Goal: Task Accomplishment & Management: Complete application form

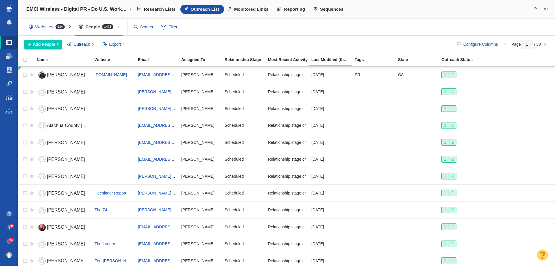
click at [53, 26] on div "Websites 934" at bounding box center [47, 26] width 47 height 13
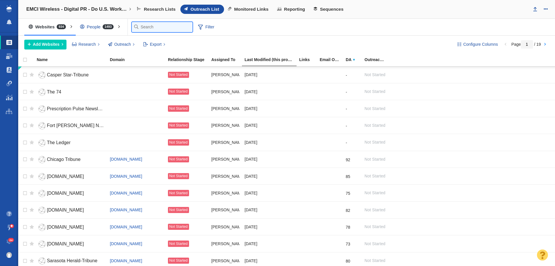
click at [149, 28] on input "text" at bounding box center [162, 27] width 61 height 10
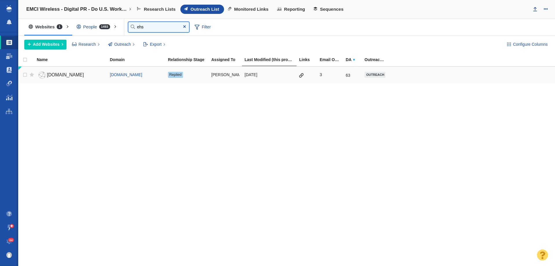
type input "ehs"
click at [48, 74] on span "ehstoday.com" at bounding box center [65, 74] width 37 height 5
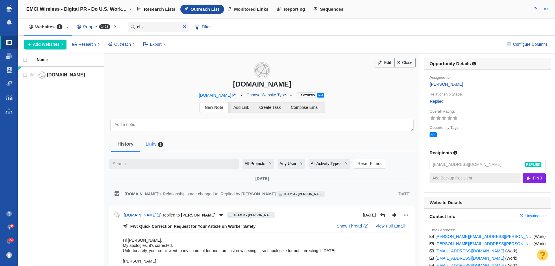
click at [158, 144] on span "1" at bounding box center [161, 144] width 6 height 5
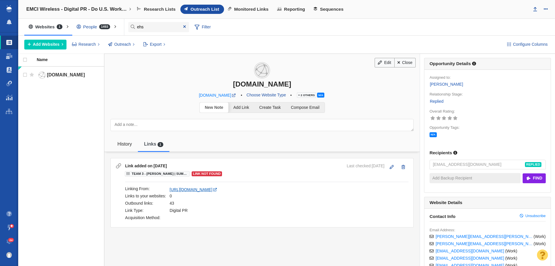
click at [212, 190] on span "https://www.ehstoday.com/safety/news/55318242/top-safety-concerns-of-workers" at bounding box center [191, 189] width 43 height 5
click at [387, 169] on button at bounding box center [391, 167] width 11 height 8
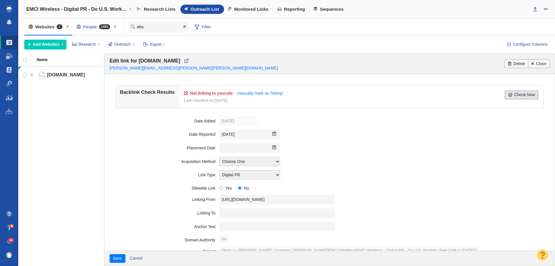
click at [510, 95] on link "Check Now" at bounding box center [522, 94] width 34 height 9
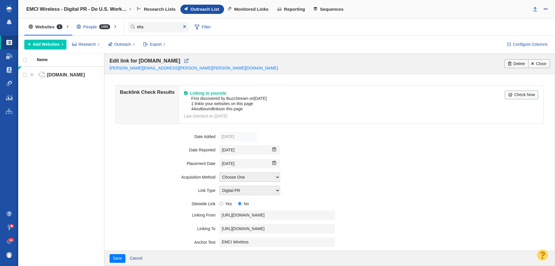
click at [276, 150] on span "Previous Month (August 2025) September 2025 Next Month (October 2025) Su Mo Tu …" at bounding box center [275, 149] width 9 height 5
click at [274, 149] on img at bounding box center [274, 149] width 5 height 5
click at [285, 196] on link "29" at bounding box center [284, 197] width 5 height 5
type input "9/29/2025"
click at [330, 180] on div "Choose One Organic Instant Submit Other" at bounding box center [384, 176] width 330 height 9
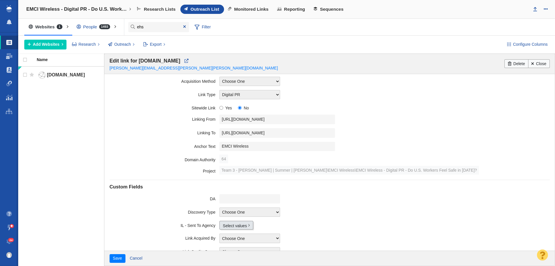
scroll to position [87, 0]
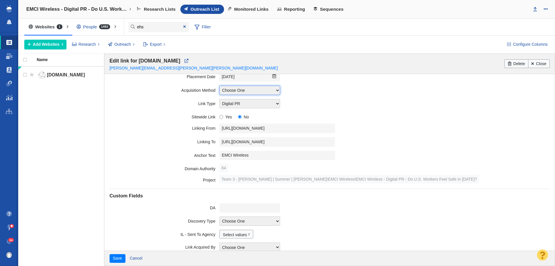
click at [254, 92] on select "Choose One Organic Instant Submit Other" at bounding box center [249, 90] width 61 height 9
select select "11158809"
click at [219, 86] on select "Choose One Organic Instant Submit Other" at bounding box center [249, 90] width 61 height 9
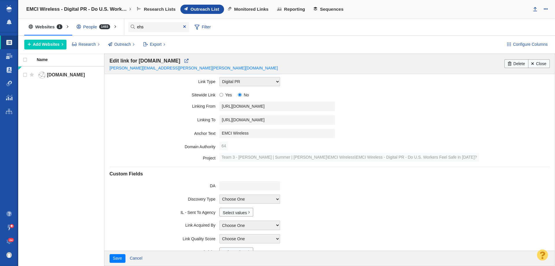
scroll to position [145, 0]
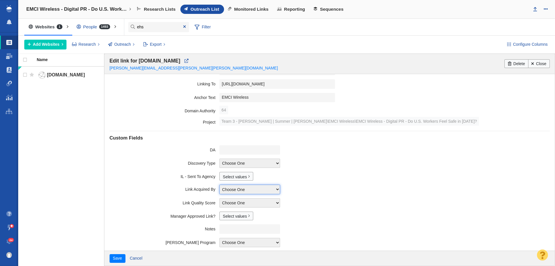
click at [239, 190] on select "Choose One Allie Huska Alyssa Arnzen Amethyst Tagney Amy Merrill Annika Darling…" at bounding box center [249, 188] width 61 height 9
select select "17"
click at [219, 184] on select "Choose One Allie Huska Alyssa Arnzen Amethyst Tagney Amy Merrill Annika Darling…" at bounding box center [249, 188] width 61 height 9
click at [117, 255] on button "Save" at bounding box center [118, 258] width 16 height 9
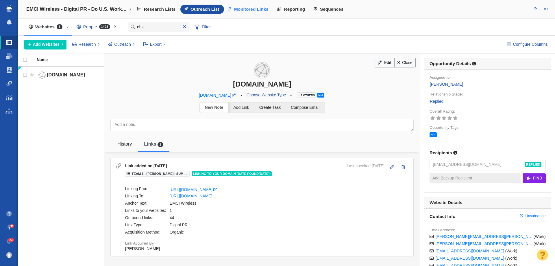
click at [260, 10] on span "Monitored Links" at bounding box center [251, 9] width 34 height 5
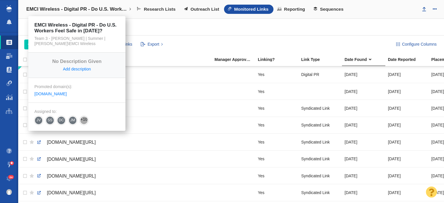
click at [103, 9] on h4 "EMCI Wireless - Digital PR - Do U.S. Workers Feel Safe in [DATE]?" at bounding box center [76, 9] width 101 height 6
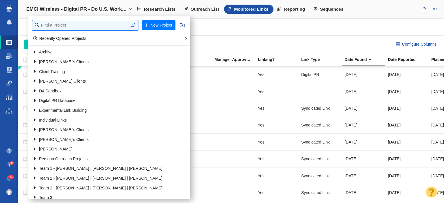
click at [88, 24] on input "text" at bounding box center [84, 25] width 105 height 10
type input "storage"
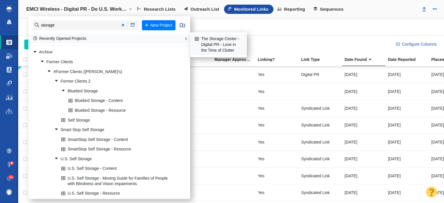
click at [214, 40] on link "The Storage Center - Digital PR - Love in the Time of Clutter" at bounding box center [218, 45] width 50 height 20
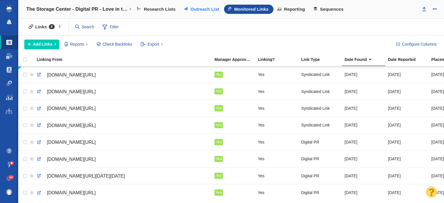
click at [196, 10] on span "Outreach List" at bounding box center [204, 9] width 29 height 5
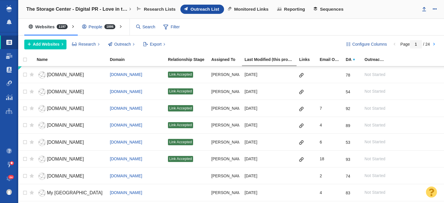
click at [95, 27] on div "People 1886" at bounding box center [100, 26] width 45 height 13
click at [103, 26] on div at bounding box center [222, 101] width 444 height 203
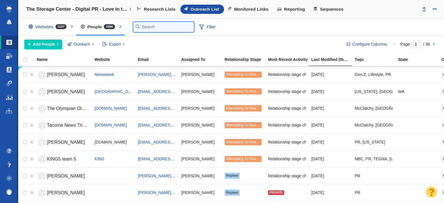
click at [140, 26] on input "text" at bounding box center [163, 27] width 61 height 10
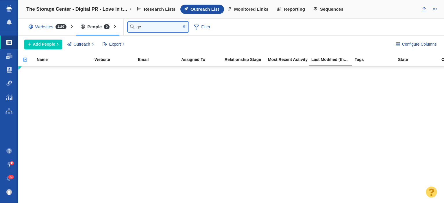
type input "g"
type input "webb"
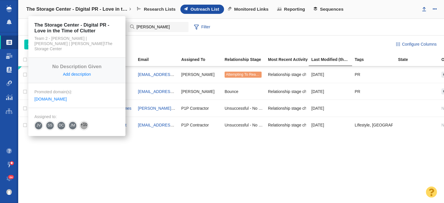
click at [101, 9] on h4 "The Storage Center - Digital PR - Love in the Time of Clutter" at bounding box center [76, 9] width 101 height 6
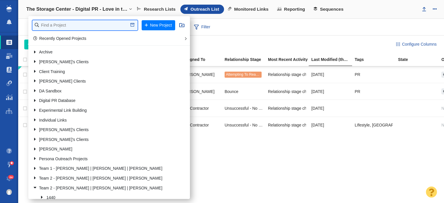
click at [101, 24] on input "text" at bounding box center [84, 25] width 105 height 10
type input "hanwha"
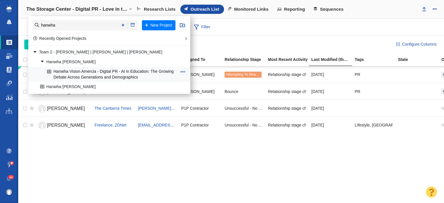
click at [103, 75] on link "Hanwha Vision Amercia - Digital PR - AI in Education: The Growing Debate Across…" at bounding box center [112, 74] width 133 height 14
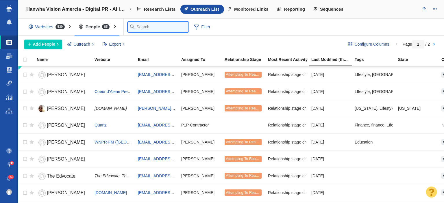
click at [140, 25] on input "text" at bounding box center [158, 27] width 61 height 10
click at [145, 28] on input "text" at bounding box center [158, 27] width 61 height 10
type input "garald"
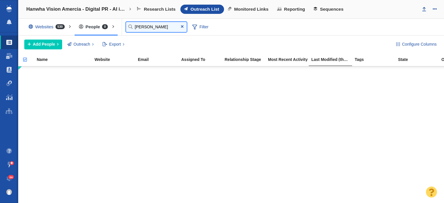
drag, startPoint x: 157, startPoint y: 26, endPoint x: 128, endPoint y: 29, distance: 29.0
click at [128, 29] on input "garald" at bounding box center [156, 27] width 61 height 10
type input "g"
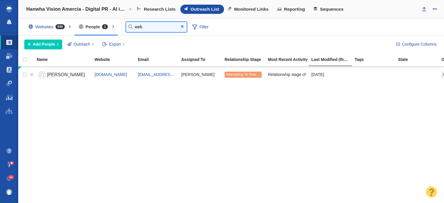
type input "web"
click at [45, 24] on div "Websites 530" at bounding box center [47, 26] width 47 height 13
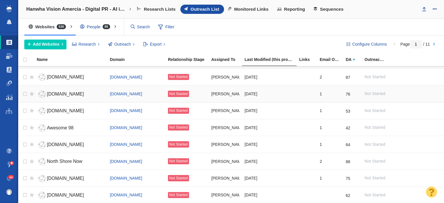
scroll to position [68, 0]
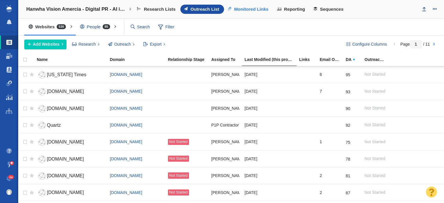
click at [254, 9] on span "Monitored Links" at bounding box center [251, 9] width 34 height 5
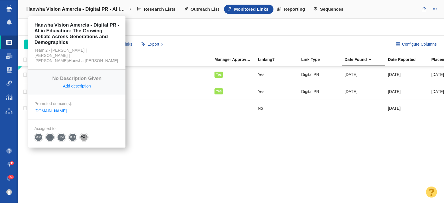
click at [53, 12] on h4 "Hanwha Vision Amercia - Digital PR - AI in Education: The Growing Debate Across…" at bounding box center [76, 9] width 101 height 6
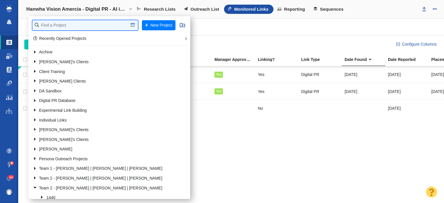
click at [59, 27] on input "text" at bounding box center [84, 25] width 105 height 10
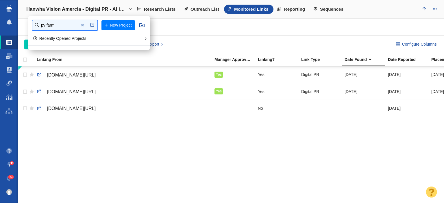
type input "pv farm"
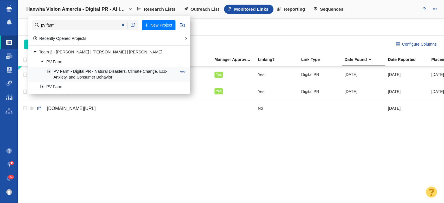
click at [62, 72] on link "PV Farm - Digital PR - Natural Disasters, Climate Change, Eco-Anxiety, and Cons…" at bounding box center [112, 74] width 133 height 14
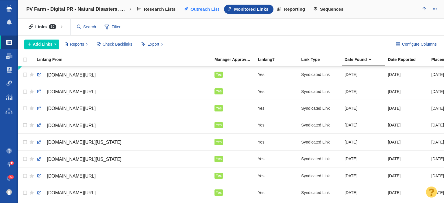
click at [194, 10] on span "Outreach List" at bounding box center [204, 9] width 29 height 5
click at [200, 12] on span "Outreach List" at bounding box center [204, 9] width 29 height 5
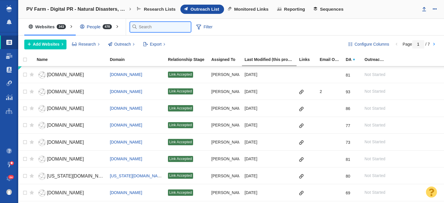
click at [139, 26] on input "text" at bounding box center [160, 27] width 61 height 10
click at [102, 25] on div "People 478" at bounding box center [97, 26] width 43 height 13
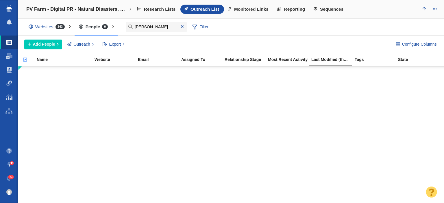
type input "[PERSON_NAME]"
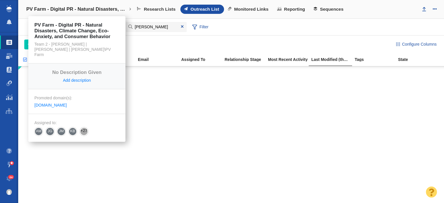
click at [50, 8] on h4 "PV Farm - Digital PR - Natural Disasters, Climate Change, Eco-Anxiety, and Cons…" at bounding box center [76, 9] width 101 height 6
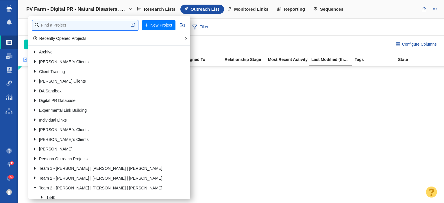
click at [51, 21] on input "text" at bounding box center [84, 25] width 105 height 10
type input "renuity"
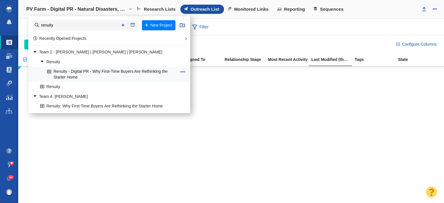
click at [107, 72] on link "Renuity - Digital PR - Why First-Time Buyers Are Rethinking the Starter Home" at bounding box center [112, 74] width 133 height 14
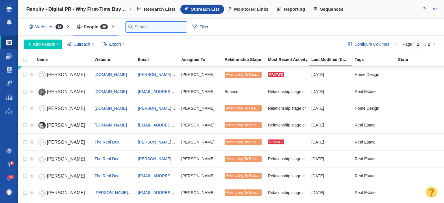
click at [130, 25] on input "text" at bounding box center [156, 27] width 61 height 10
click at [7, 60] on link "Dashboard" at bounding box center [9, 56] width 18 height 14
click at [3, 70] on ul "Projects Dashboard Websites People Link Monitoring Reports Projects Home" at bounding box center [9, 88] width 18 height 112
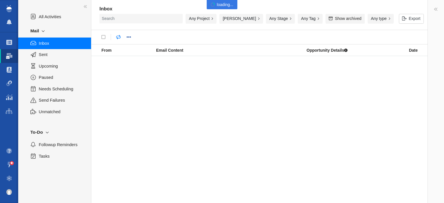
click at [0, 0] on link "People" at bounding box center [0, 0] width 0 height 0
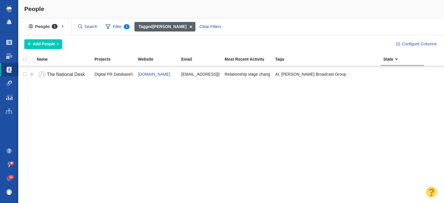
click at [186, 25] on span at bounding box center [190, 27] width 9 height 10
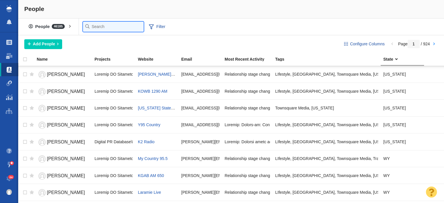
click at [99, 28] on input "text" at bounding box center [113, 27] width 61 height 10
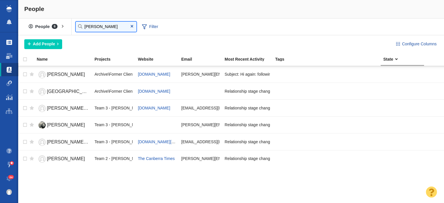
type input "webber"
click at [8, 38] on link "Projects" at bounding box center [9, 43] width 18 height 14
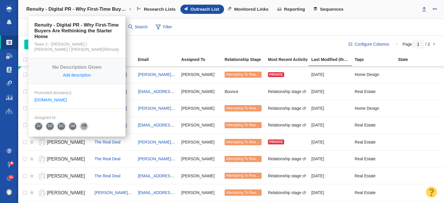
click at [106, 10] on h4 "Renuity - Digital PR - Why First-Time Buyers Are Rethinking the Starter Home" at bounding box center [76, 9] width 101 height 6
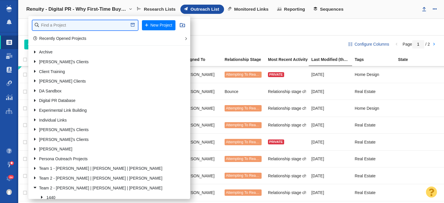
click at [98, 25] on input "text" at bounding box center [84, 25] width 105 height 10
type input "credit one"
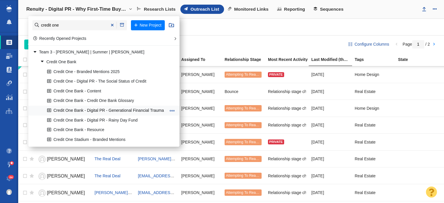
click at [120, 108] on link "Credit One Bank - Digital PR - Generational Financial Trauma" at bounding box center [107, 110] width 122 height 9
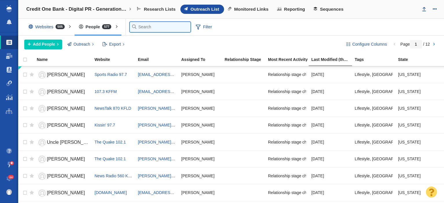
click at [145, 28] on input "text" at bounding box center [160, 27] width 61 height 10
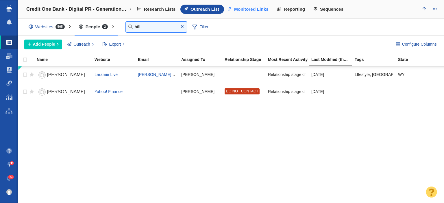
type input "hill"
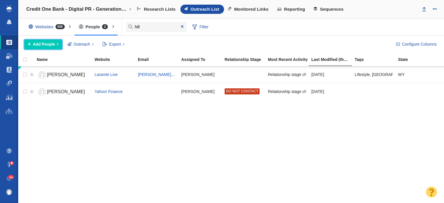
click at [49, 41] on span "Add People" at bounding box center [44, 44] width 22 height 6
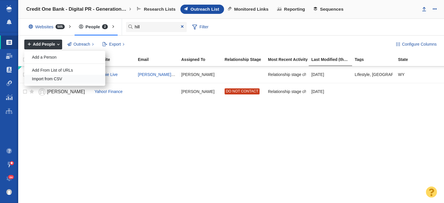
click at [51, 80] on div "Import from CSV" at bounding box center [64, 79] width 81 height 9
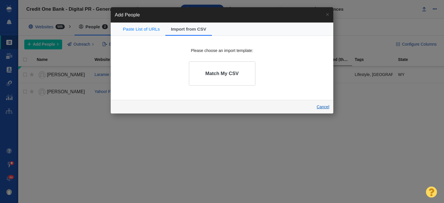
click at [326, 108] on link "Cancel" at bounding box center [322, 107] width 13 height 5
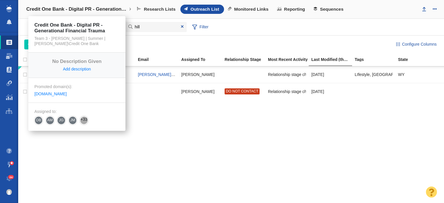
click at [105, 7] on h4 "Credit One Bank - Digital PR - Generational Financial Trauma" at bounding box center [76, 9] width 101 height 6
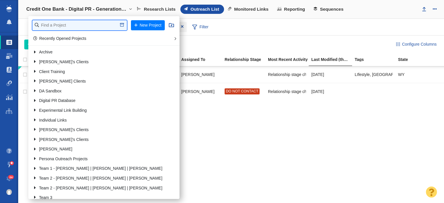
click at [94, 22] on input "text" at bounding box center [79, 25] width 95 height 10
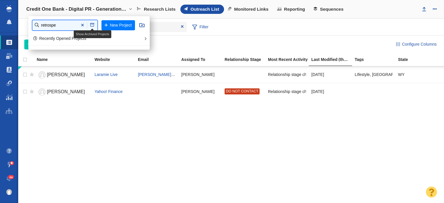
type input "retrospe"
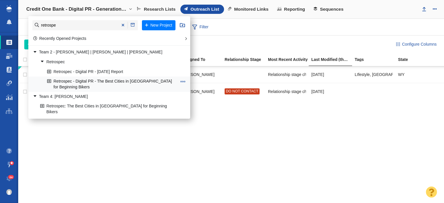
click at [101, 79] on link "Retrospec - Digital PR - The Best Cities in [GEOGRAPHIC_DATA] for Beginning Bik…" at bounding box center [112, 84] width 133 height 14
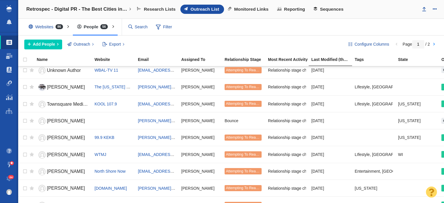
scroll to position [231, 0]
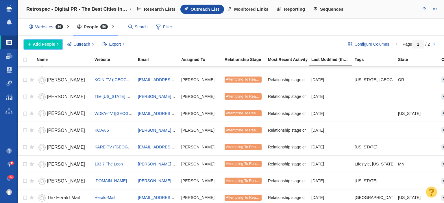
click at [49, 45] on span "Add People" at bounding box center [44, 44] width 22 height 6
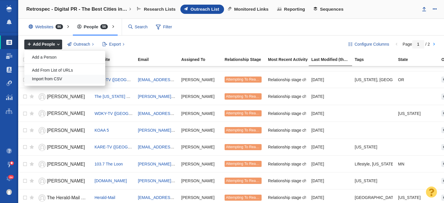
click at [60, 76] on div "Import from CSV" at bounding box center [64, 79] width 81 height 9
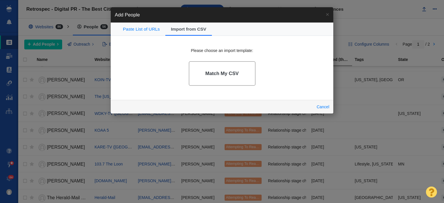
click at [220, 69] on link "Match My CSV" at bounding box center [222, 73] width 67 height 25
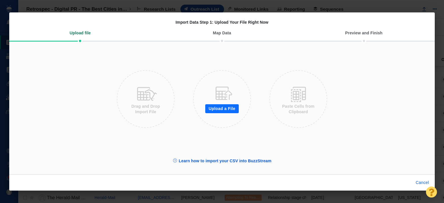
click at [216, 109] on button "Upload a File" at bounding box center [222, 108] width 34 height 9
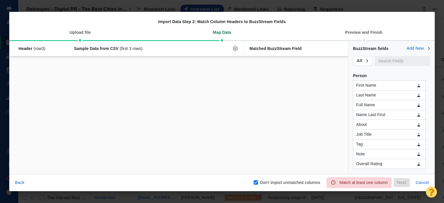
checkbox input "false"
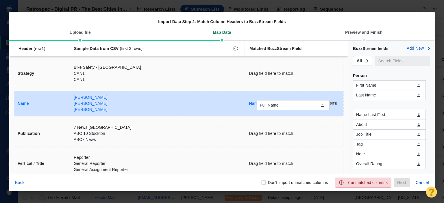
drag, startPoint x: 364, startPoint y: 105, endPoint x: 268, endPoint y: 106, distance: 96.2
click at [268, 106] on div "Full Name Header (row 1 ) Sample Data from CSV (first 3 rows) Matched BuzzStrea…" at bounding box center [221, 107] width 425 height 133
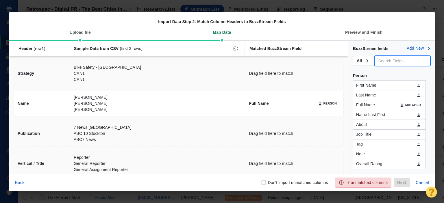
click at [386, 63] on input "text" at bounding box center [402, 61] width 55 height 10
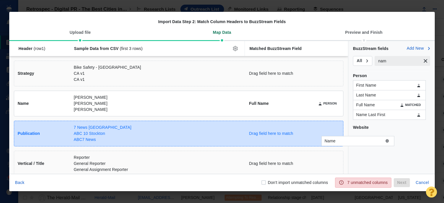
drag, startPoint x: 372, startPoint y: 137, endPoint x: 336, endPoint y: 142, distance: 36.1
click at [336, 142] on div "Name Header (row 1 ) Sample Data from CSV (first 3 rows) Matched BuzzStream Fie…" at bounding box center [221, 107] width 425 height 133
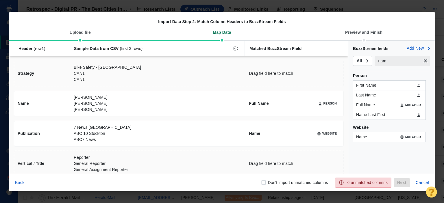
drag, startPoint x: 336, startPoint y: 142, endPoint x: 346, endPoint y: 153, distance: 15.3
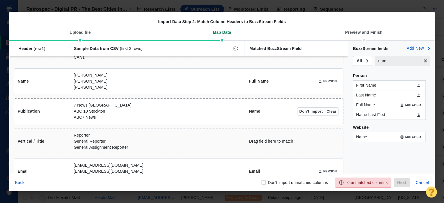
scroll to position [58, 0]
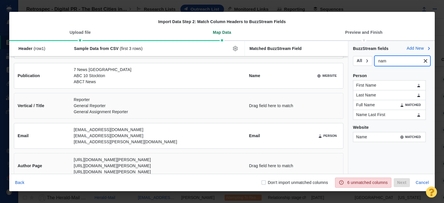
click at [395, 64] on input "nam" at bounding box center [398, 61] width 46 height 10
type input "y"
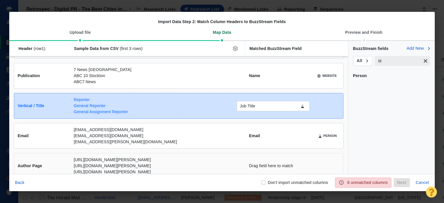
drag, startPoint x: 383, startPoint y: 90, endPoint x: 266, endPoint y: 111, distance: 118.0
click at [266, 111] on div "Job Title Header (row 1 ) Sample Data from CSV (first 3 rows) Matched BuzzStrea…" at bounding box center [221, 107] width 425 height 133
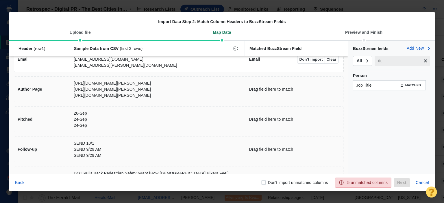
scroll to position [145, 0]
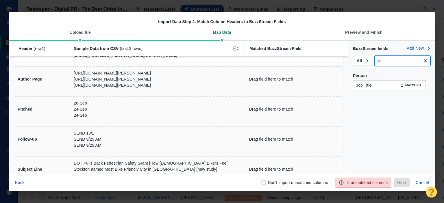
click at [395, 63] on input "tit" at bounding box center [398, 61] width 46 height 10
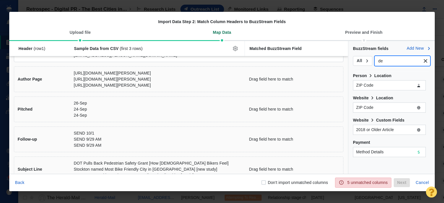
type input "d"
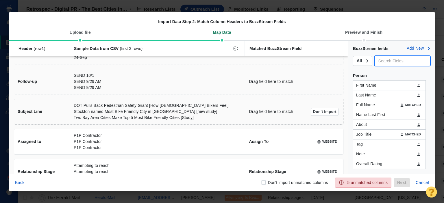
scroll to position [216, 0]
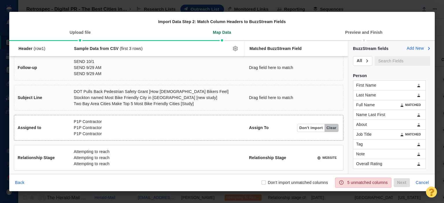
click at [325, 129] on button "Clear" at bounding box center [332, 128] width 14 height 8
click at [326, 157] on button "Clear" at bounding box center [332, 158] width 14 height 8
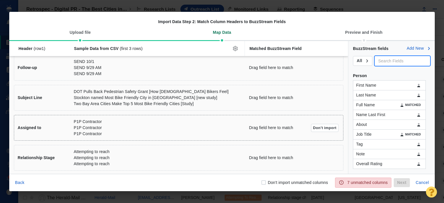
click at [384, 61] on input "text" at bounding box center [402, 61] width 55 height 10
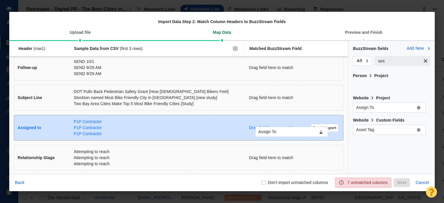
drag, startPoint x: 389, startPoint y: 86, endPoint x: 291, endPoint y: 133, distance: 107.8
click at [291, 133] on div "Assign To Header (row 1 ) Sample Data from CSV (first 3 rows) Matched BuzzStrea…" at bounding box center [221, 107] width 425 height 133
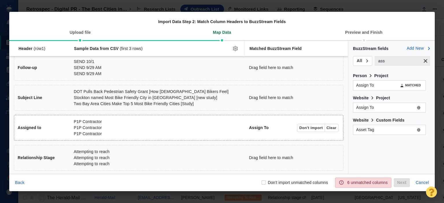
click at [397, 63] on input "ass" at bounding box center [398, 61] width 46 height 10
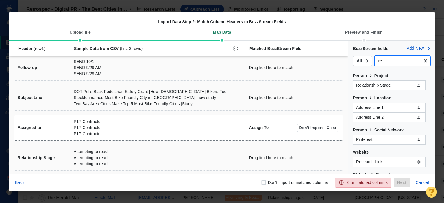
type input "re"
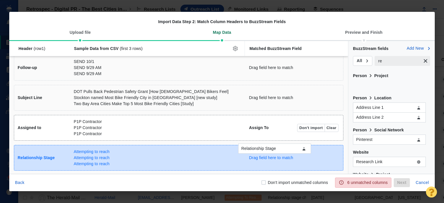
drag, startPoint x: 390, startPoint y: 88, endPoint x: 275, endPoint y: 151, distance: 131.0
click at [275, 151] on div "Relationship Stage Header (row 1 ) Sample Data from CSV (first 3 rows) Matched …" at bounding box center [221, 107] width 425 height 133
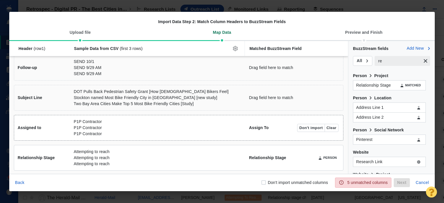
click at [267, 183] on div "Don't import unmatched columns" at bounding box center [294, 183] width 67 height 6
click at [266, 183] on input "Don't import unmatched columns" at bounding box center [264, 183] width 6 height 6
checkbox input "true"
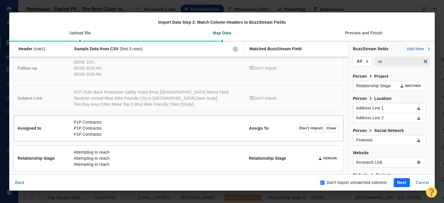
click at [400, 183] on button "Next" at bounding box center [402, 182] width 16 height 9
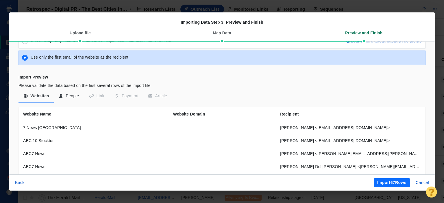
scroll to position [58, 0]
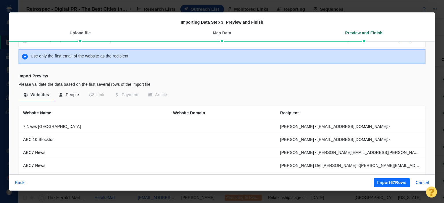
click at [73, 95] on button "People" at bounding box center [69, 95] width 30 height 10
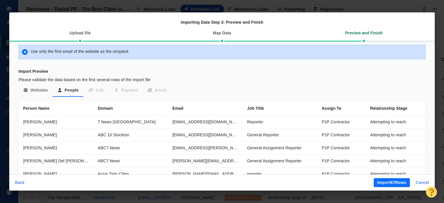
scroll to position [49, 0]
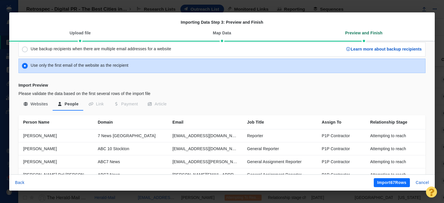
click at [392, 184] on button "Import 67 Rows" at bounding box center [392, 182] width 36 height 9
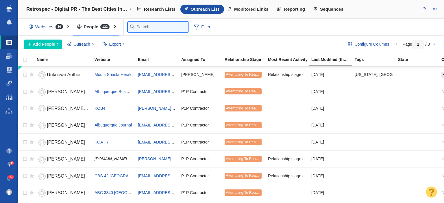
click at [139, 22] on input "text" at bounding box center [158, 27] width 61 height 10
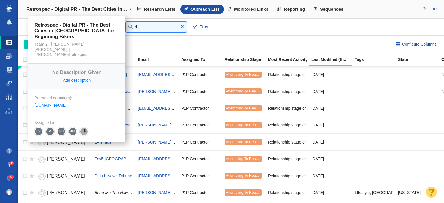
type input "d"
click at [60, 9] on h4 "Retrospec - Digital PR - The Best Cities in [GEOGRAPHIC_DATA] for Beginning Bik…" at bounding box center [76, 9] width 101 height 6
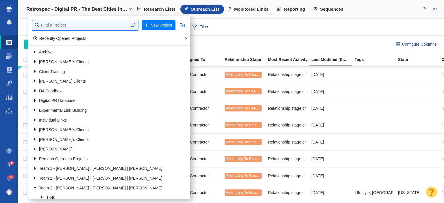
click at [56, 27] on input "text" at bounding box center [84, 25] width 105 height 10
type input "retro"
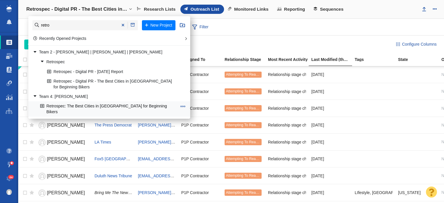
click at [72, 104] on link "Retrospec: The Best Cities in [GEOGRAPHIC_DATA] for Beginning Bikers" at bounding box center [109, 109] width 140 height 14
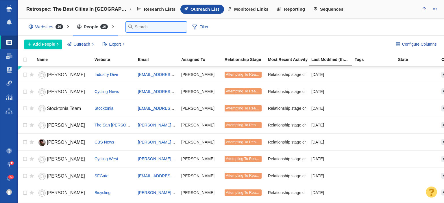
click at [142, 26] on input "text" at bounding box center [156, 27] width 61 height 10
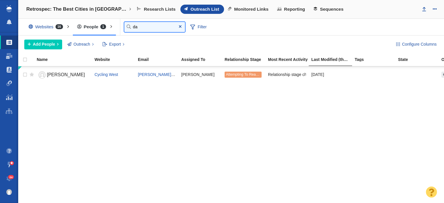
type input "d"
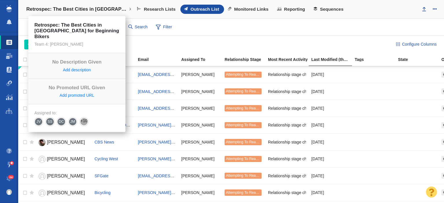
click at [85, 11] on h4 "Retrospec: The Best Cities in [GEOGRAPHIC_DATA] for Beginning Bikers" at bounding box center [76, 9] width 101 height 6
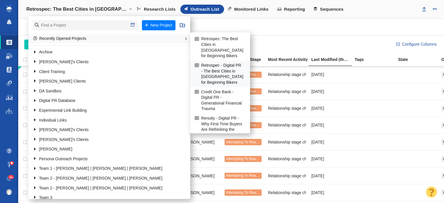
click at [205, 63] on link "Retrospec - Digital PR - The Best Cities in [GEOGRAPHIC_DATA] for Beginning Bik…" at bounding box center [219, 74] width 53 height 26
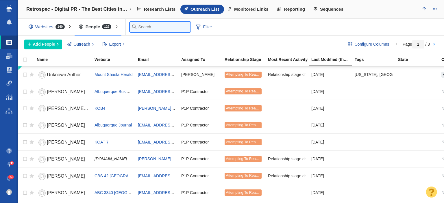
click at [146, 27] on input "text" at bounding box center [160, 27] width 61 height 10
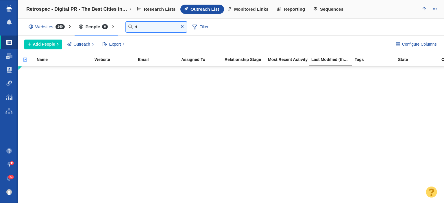
type input "r"
type input "d"
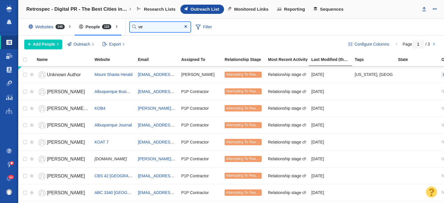
type input "v"
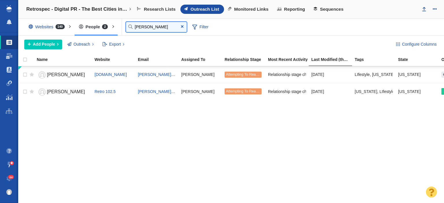
click at [146, 25] on input "dave" at bounding box center [156, 27] width 61 height 10
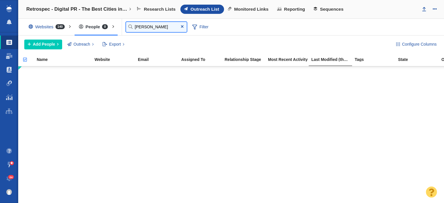
type input "thomas"
click at [56, 29] on div "Websites 140" at bounding box center [47, 26] width 47 height 13
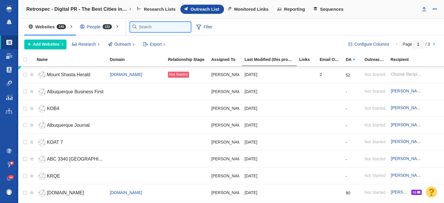
click at [139, 28] on input "text" at bounding box center [160, 27] width 61 height 10
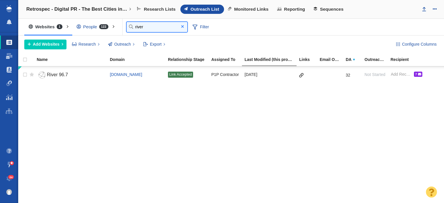
type input "river"
click at [183, 28] on span at bounding box center [182, 27] width 3 height 4
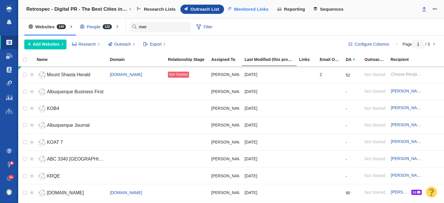
click at [240, 8] on span "Monitored Links" at bounding box center [251, 9] width 34 height 5
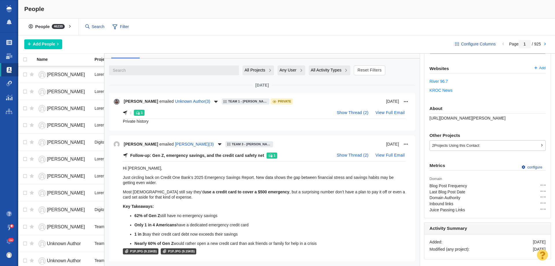
scroll to position [58, 0]
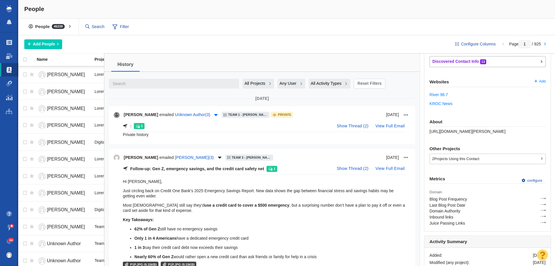
click at [214, 116] on icon "button" at bounding box center [216, 114] width 6 height 5
click at [306, 118] on div "Taylor Raymond emailed Unknown Author ( 3 ) Team 1 - Jaymee | Andrew | Vince\Ve…" at bounding box center [262, 115] width 297 height 8
